Goal: Find specific page/section: Find specific page/section

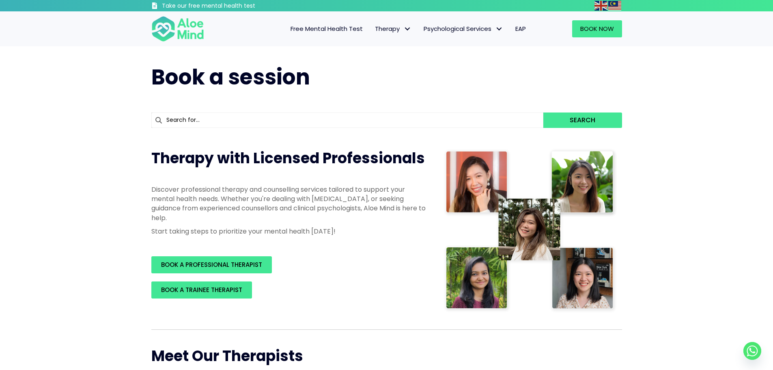
click at [215, 127] on input "text" at bounding box center [347, 119] width 392 height 15
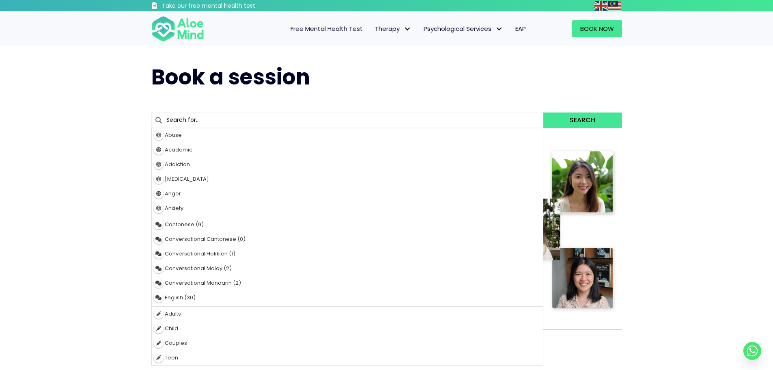
type input "eating disorders"
type input "e"
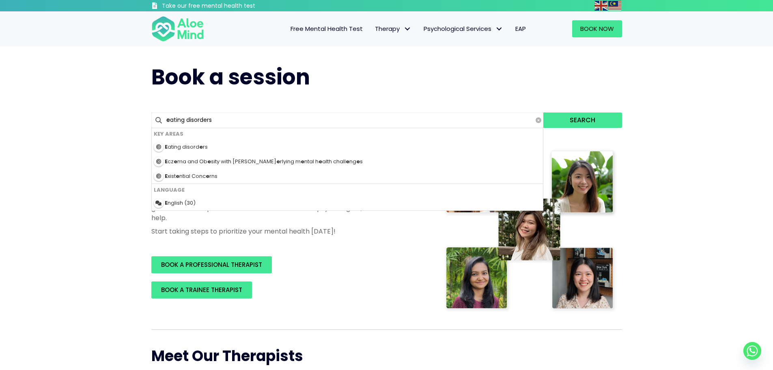
type input "el"
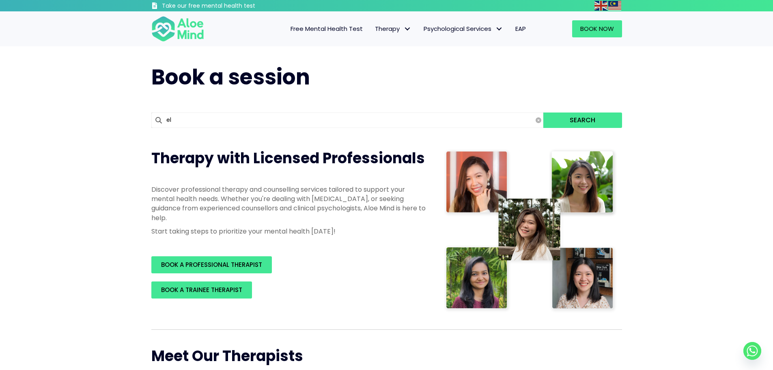
type input "elynna"
type input "[PERSON_NAME]"
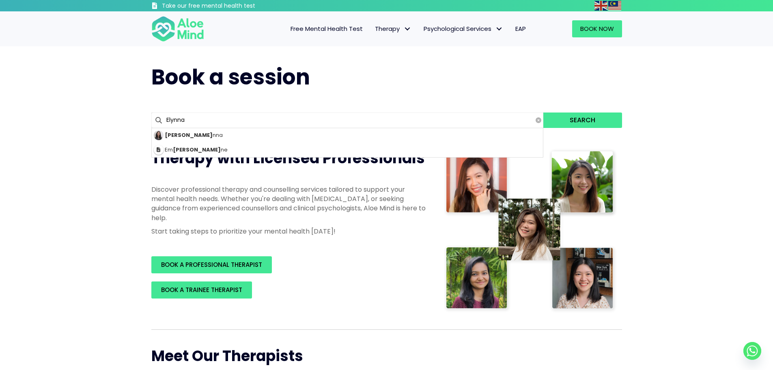
type input "Elynna"
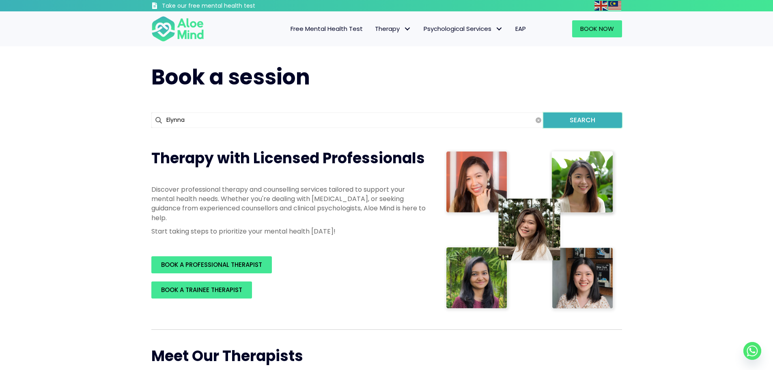
click at [591, 124] on button "Search" at bounding box center [582, 119] width 78 height 15
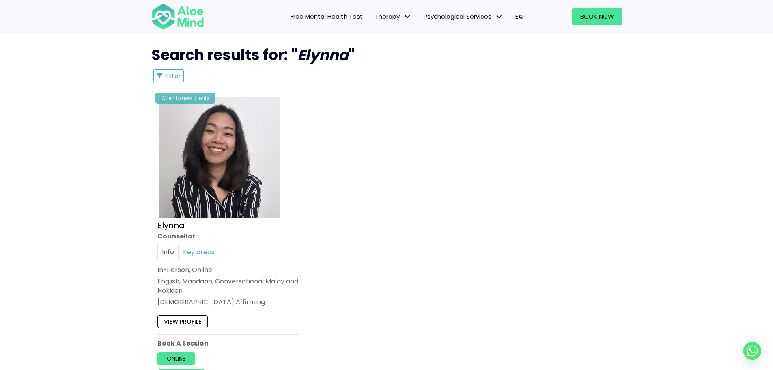
scroll to position [446, 0]
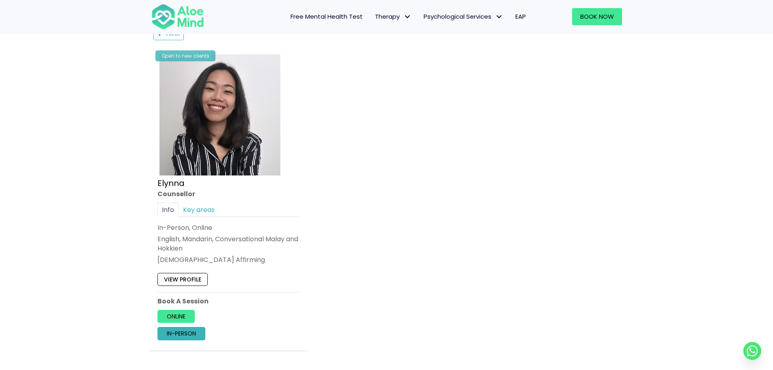
scroll to position [446, 0]
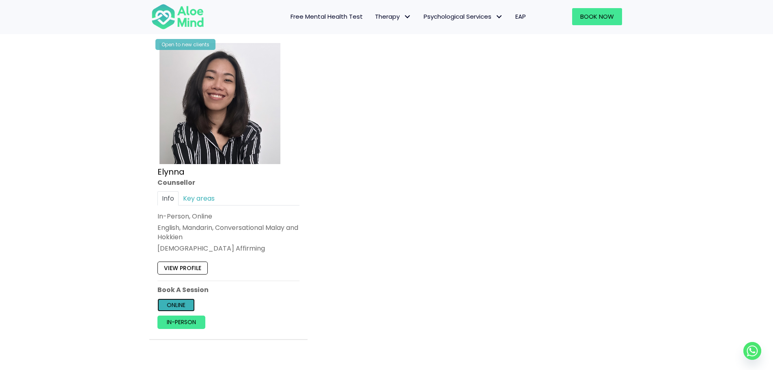
click at [177, 302] on link "Online" at bounding box center [175, 304] width 37 height 13
